Goal: Transaction & Acquisition: Purchase product/service

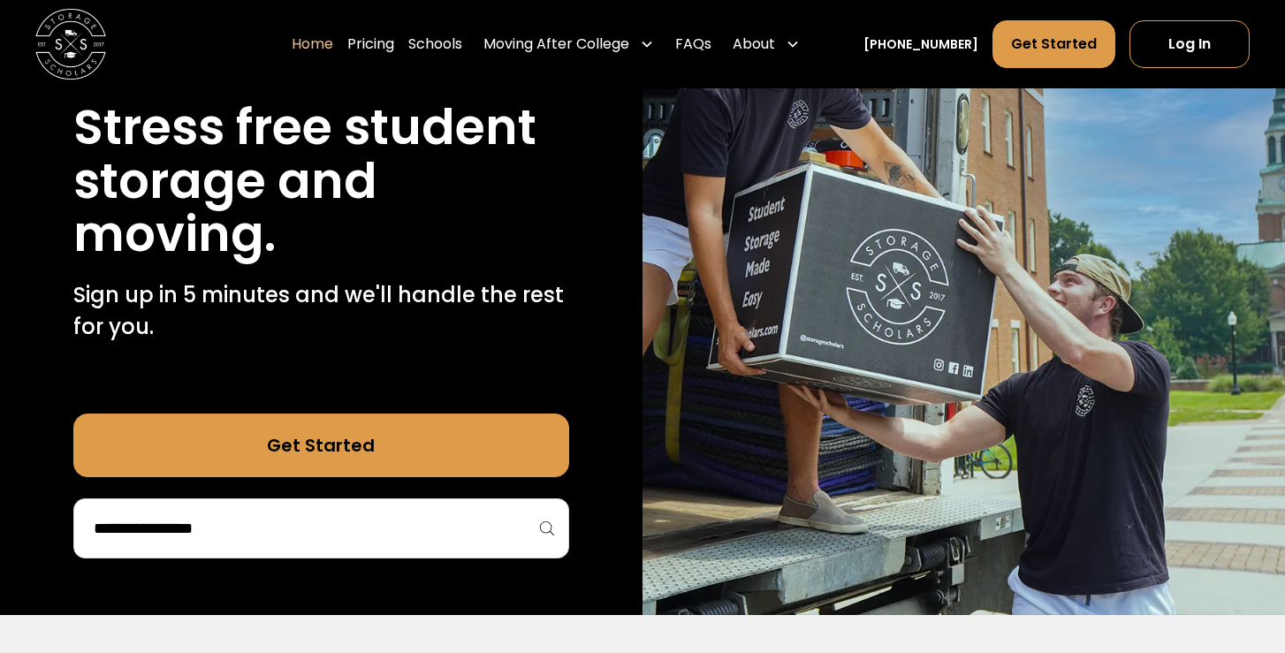
scroll to position [210, 0]
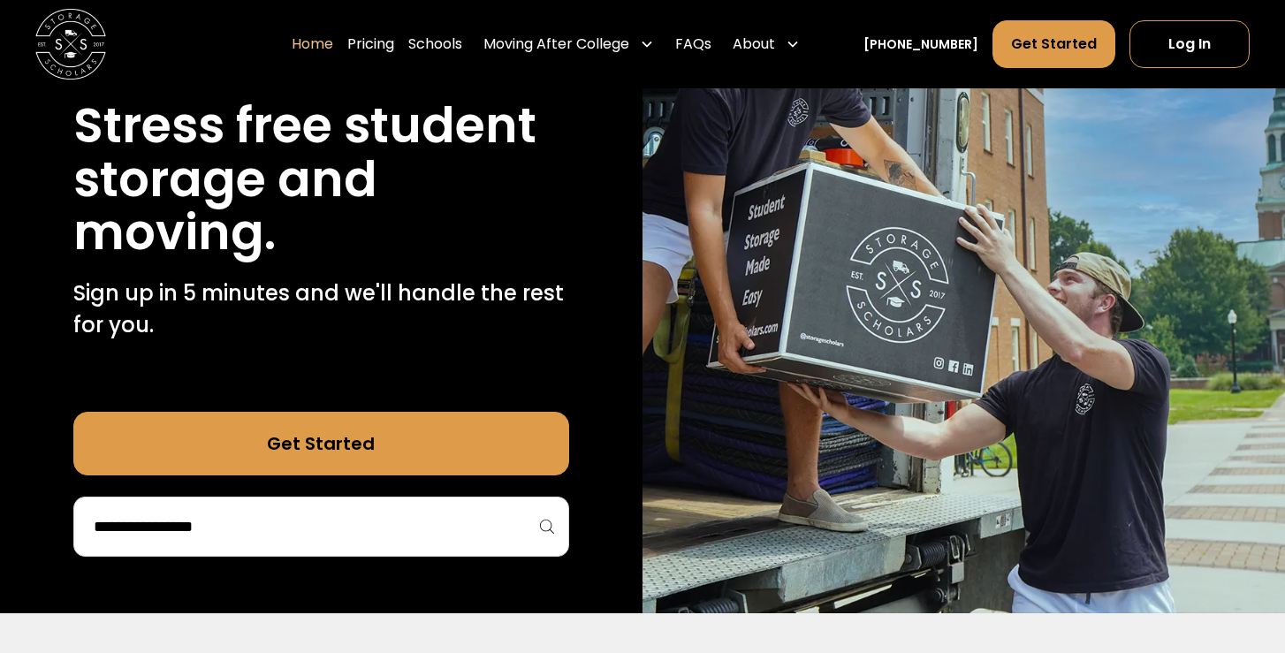
click at [464, 438] on link "Get Started" at bounding box center [321, 444] width 496 height 64
click at [378, 525] on input "search" at bounding box center [321, 527] width 459 height 30
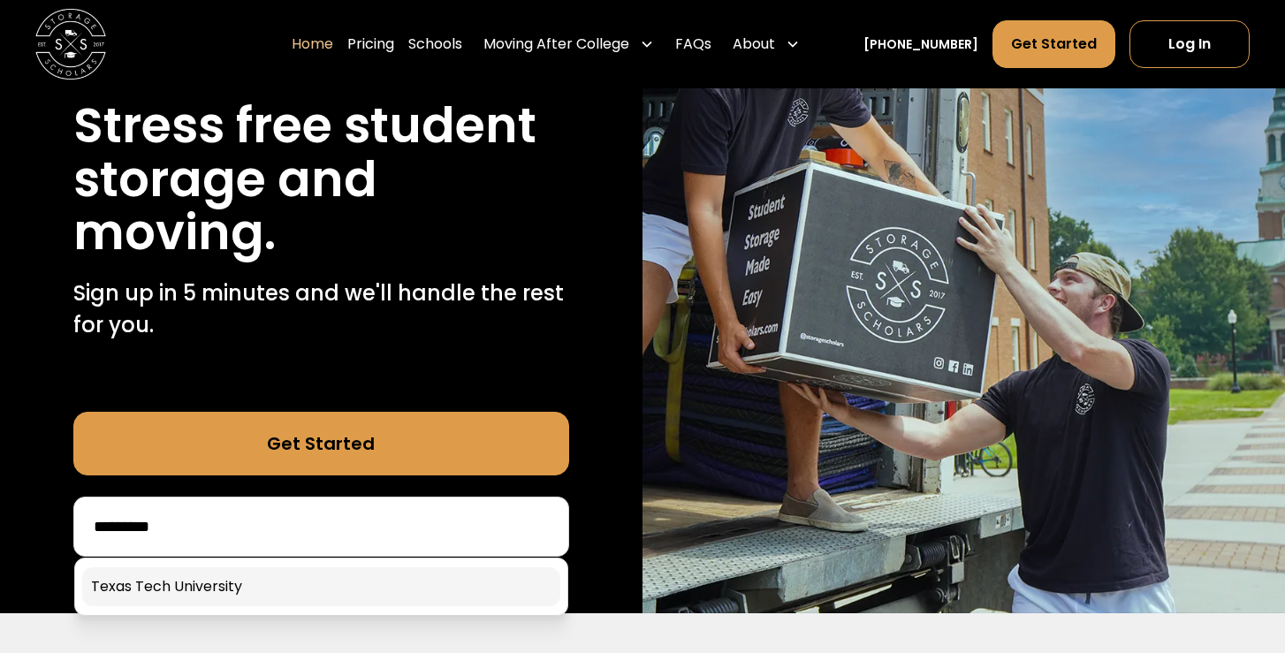
type input "*********"
click at [324, 574] on link at bounding box center [321, 586] width 478 height 39
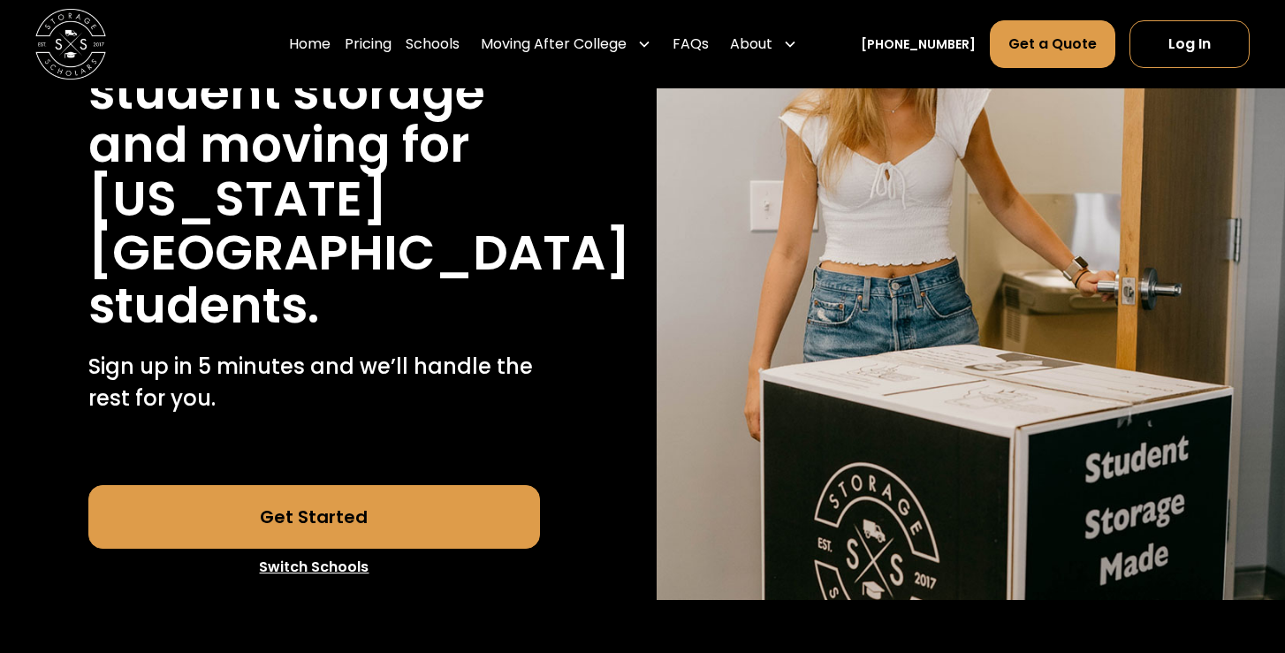
scroll to position [315, 0]
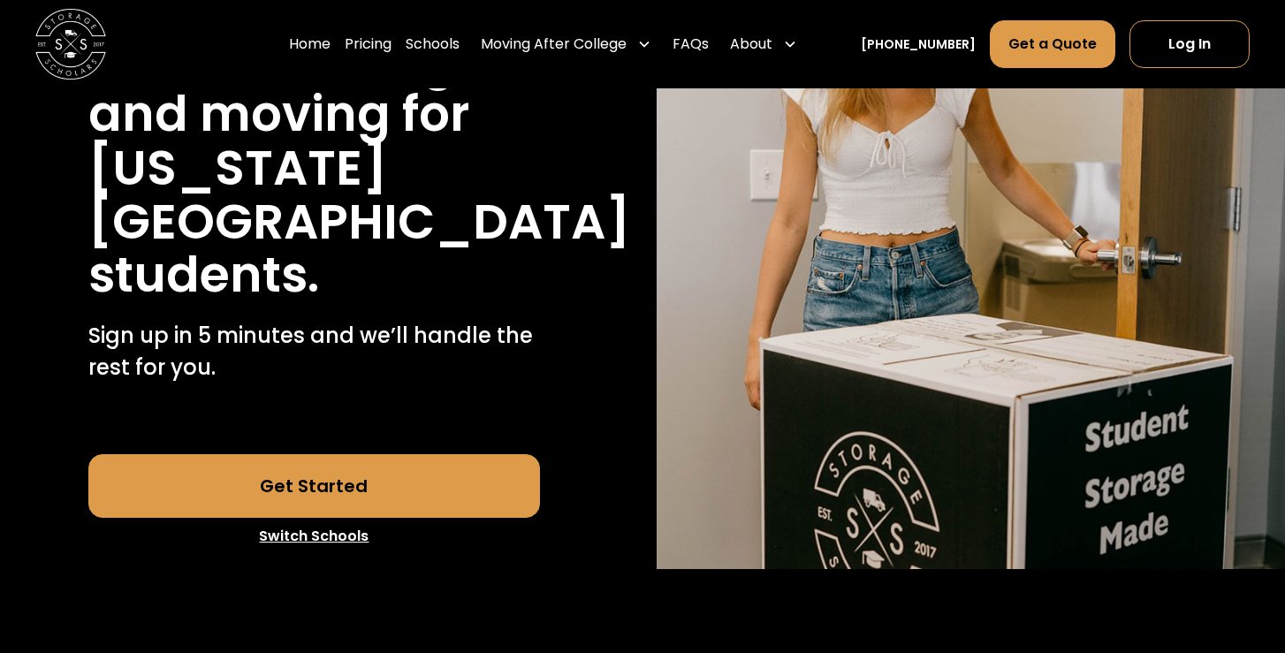
click at [462, 481] on link "Get Started" at bounding box center [314, 486] width 453 height 64
